Goal: Find contact information: Find contact information

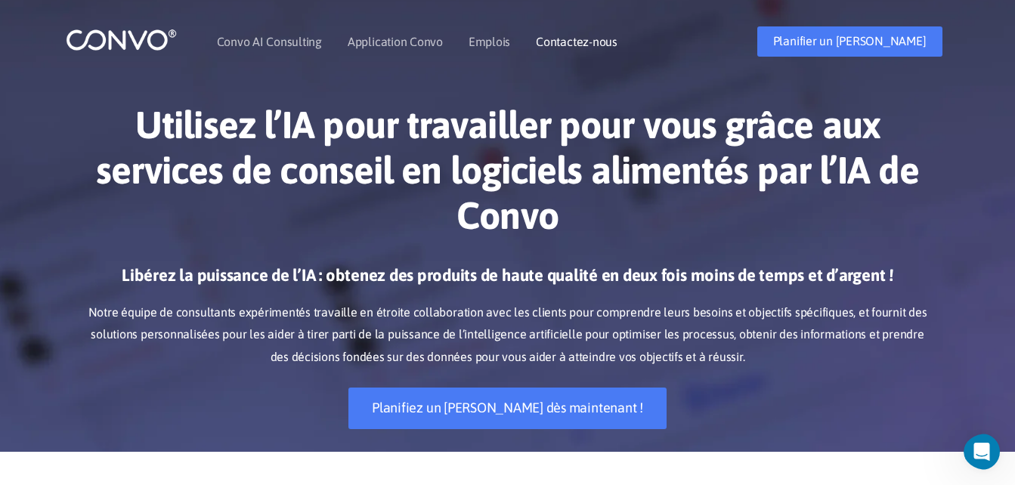
click at [595, 45] on link "Contactez-nous" at bounding box center [577, 42] width 82 height 12
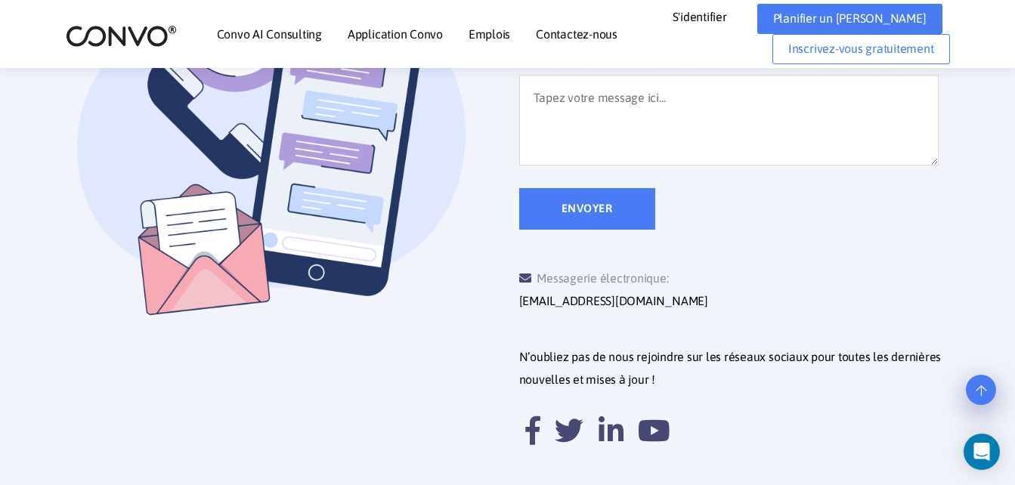
scroll to position [604, 0]
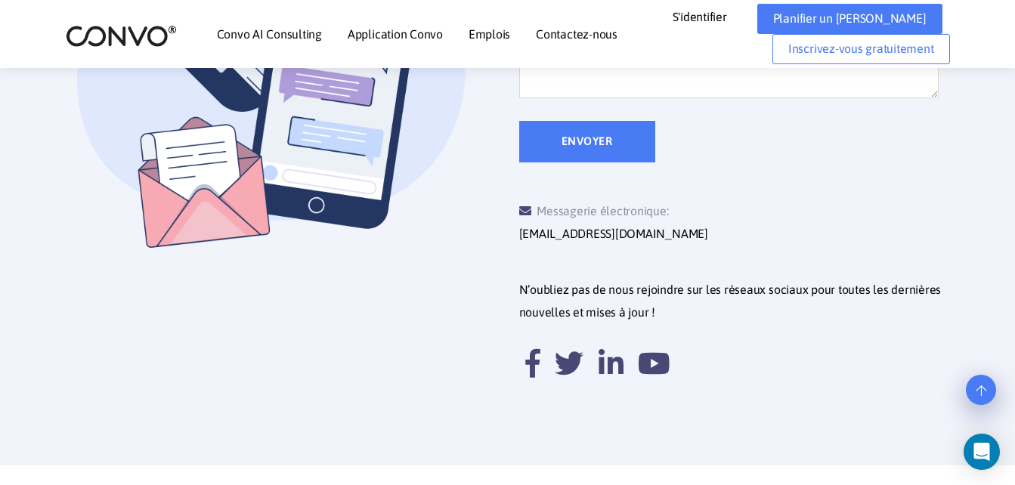
click at [485, 35] on link "Emplois" at bounding box center [489, 34] width 42 height 12
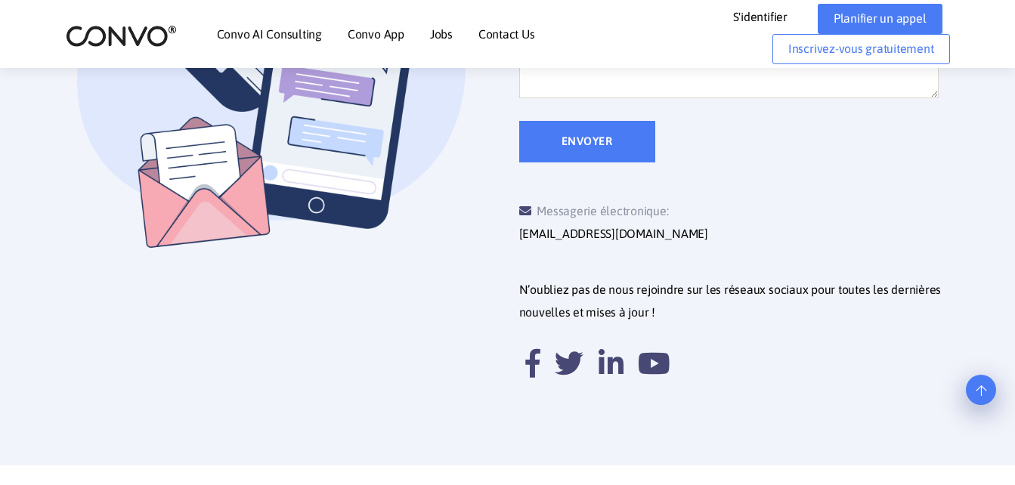
scroll to position [604, 0]
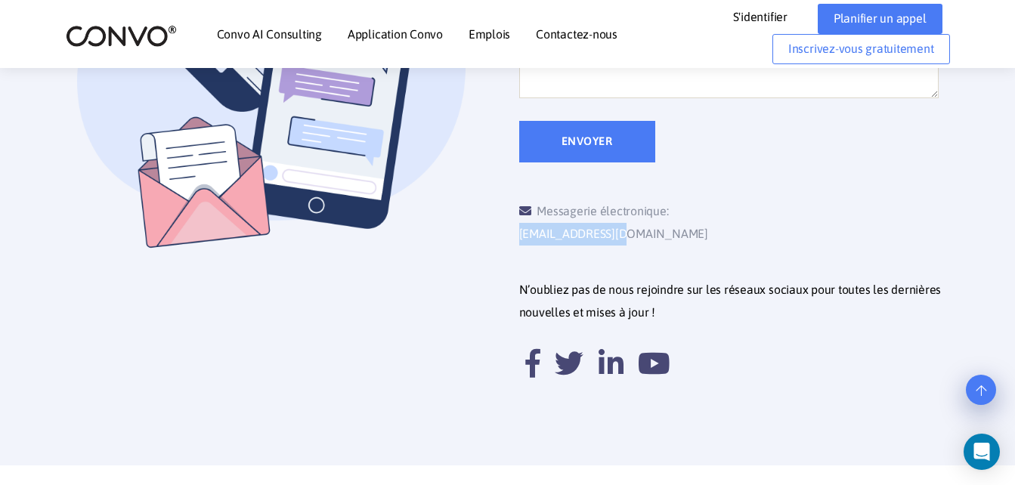
drag, startPoint x: 634, startPoint y: 235, endPoint x: 519, endPoint y: 238, distance: 114.9
click at [519, 238] on div "Messagerie électronique: support@convo.com" at bounding box center [624, 222] width 210 height 45
drag, startPoint x: 519, startPoint y: 238, endPoint x: 553, endPoint y: 239, distance: 34.0
copy link "[EMAIL_ADDRESS][DOMAIN_NAME]"
